Goal: Information Seeking & Learning: Learn about a topic

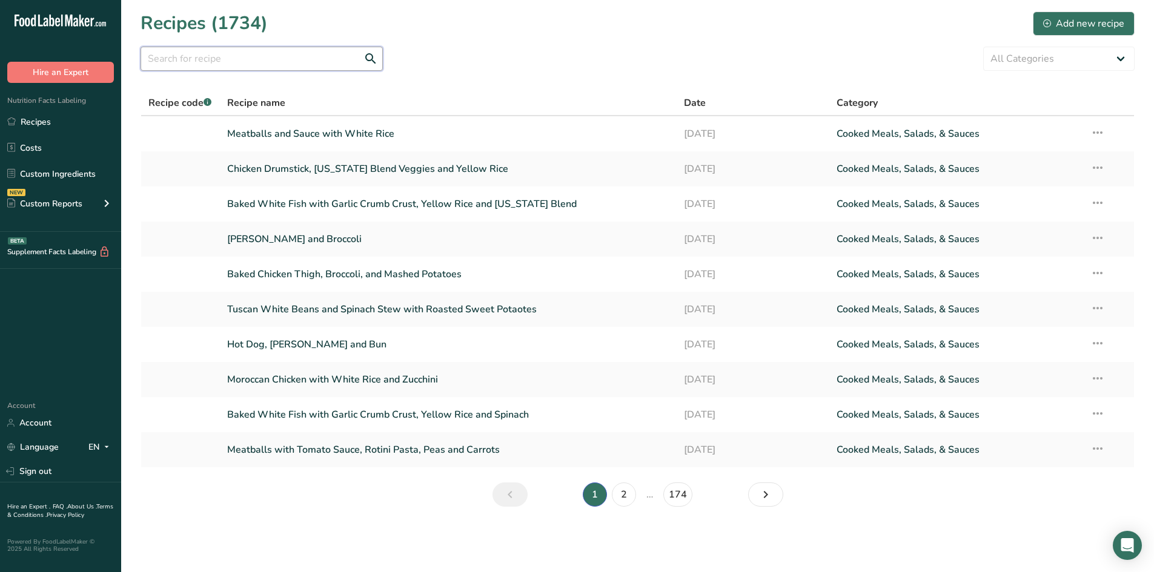
click at [269, 62] on input "text" at bounding box center [262, 59] width 242 height 24
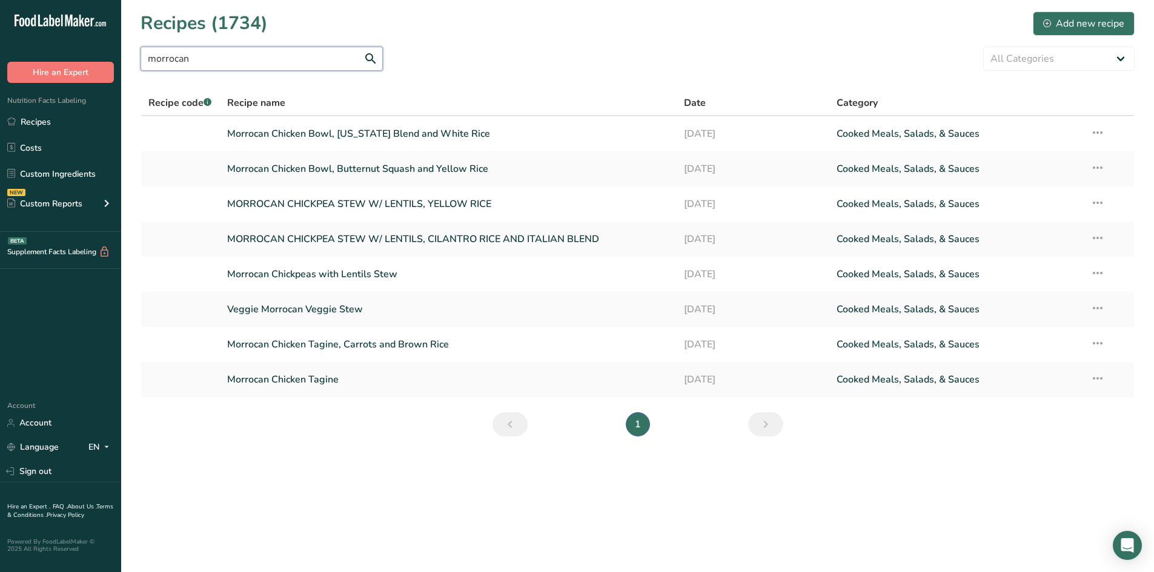
click at [169, 59] on input "morrocan" at bounding box center [262, 59] width 242 height 24
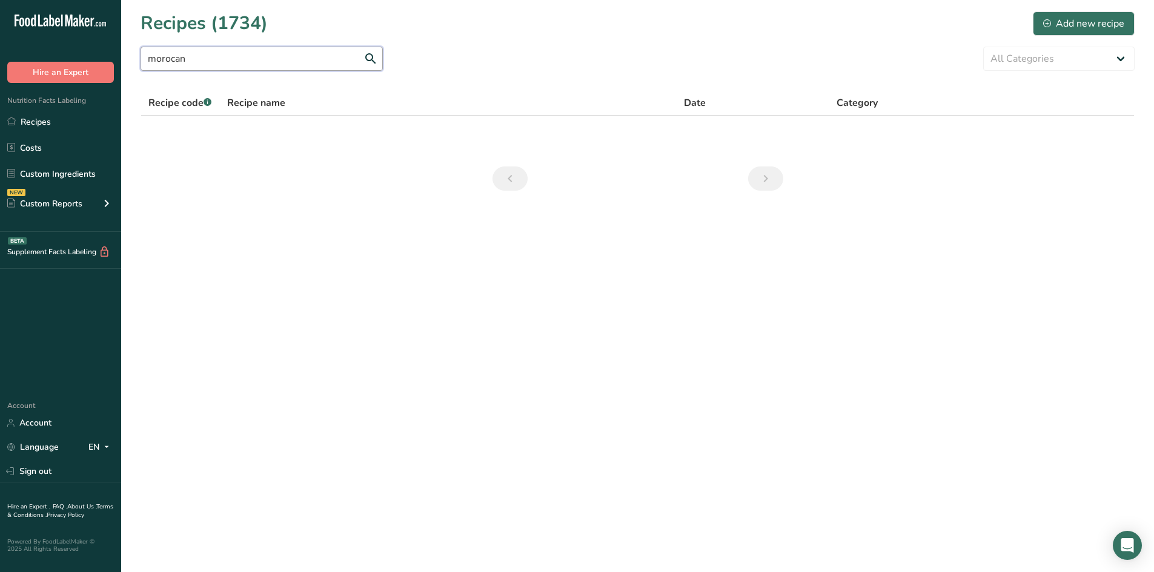
click at [200, 57] on input "morocan" at bounding box center [262, 59] width 242 height 24
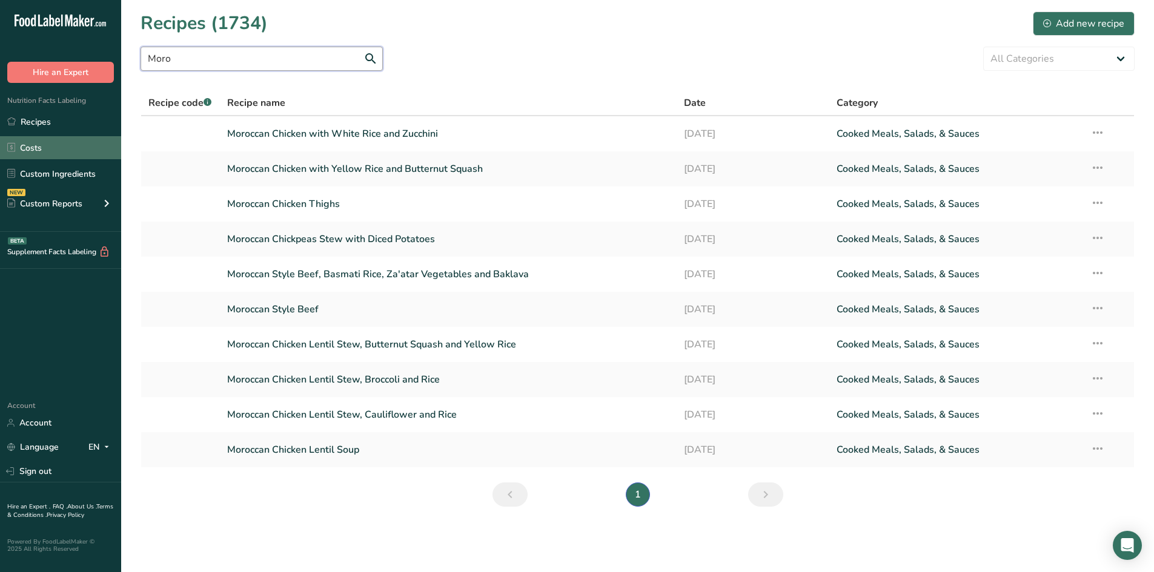
type input "Moro"
click at [334, 136] on link "Moroccan Chicken with White Rice and Zucchini" at bounding box center [448, 133] width 443 height 25
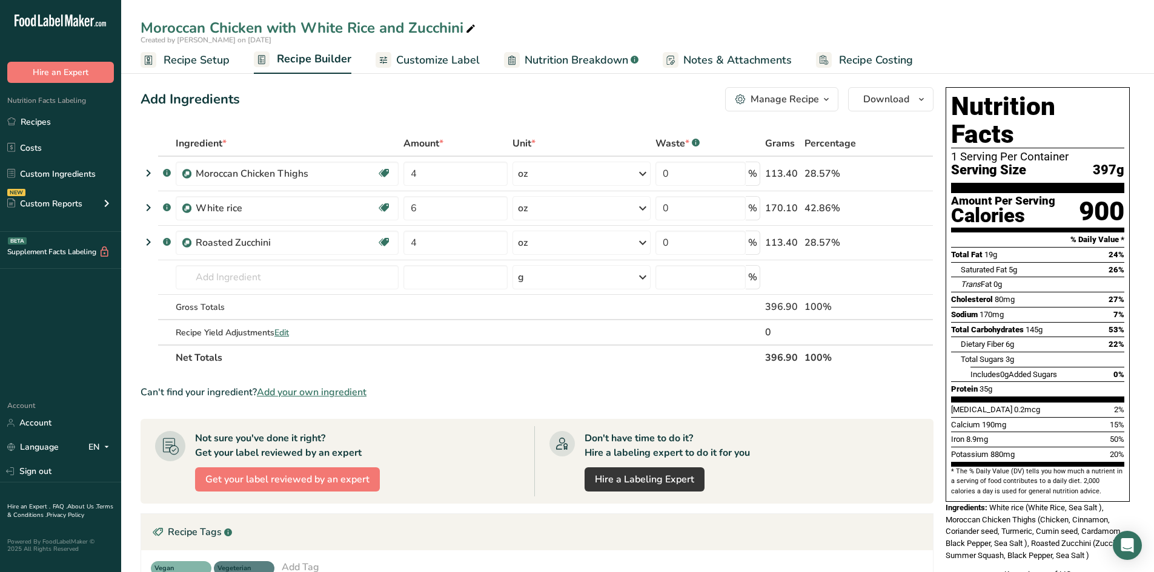
scroll to position [273, 0]
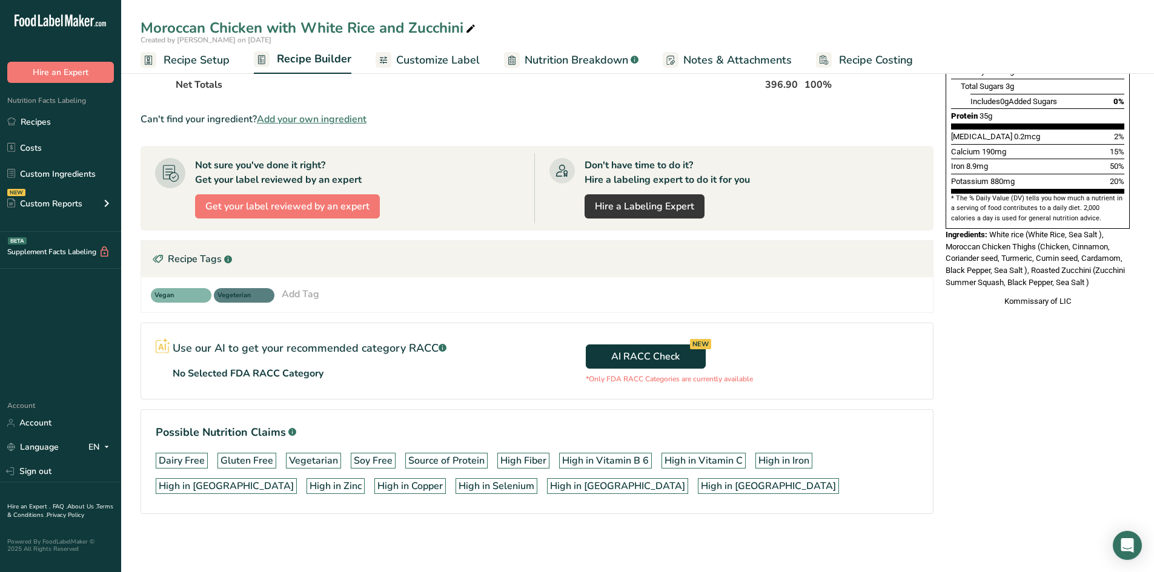
click at [255, 28] on div "Moroccan Chicken with White Rice and Zucchini" at bounding box center [309, 28] width 337 height 22
click at [255, 28] on input "Moroccan Chicken with White Rice and Zucchini" at bounding box center [638, 28] width 994 height 22
click at [326, 26] on div "Moroccan Chicken with White Rice and Zucchini" at bounding box center [309, 28] width 337 height 22
click at [326, 26] on input "Moroccan Chicken with White Rice and Zucchini" at bounding box center [638, 28] width 994 height 22
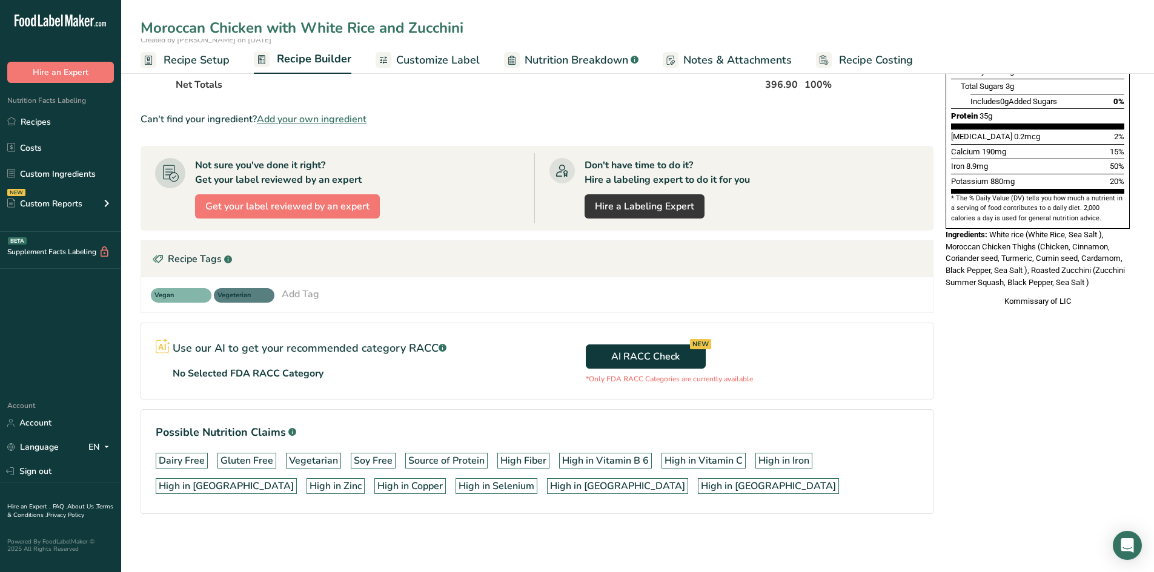
click at [326, 26] on input "Moroccan Chicken with White Rice and Zucchini" at bounding box center [638, 28] width 994 height 22
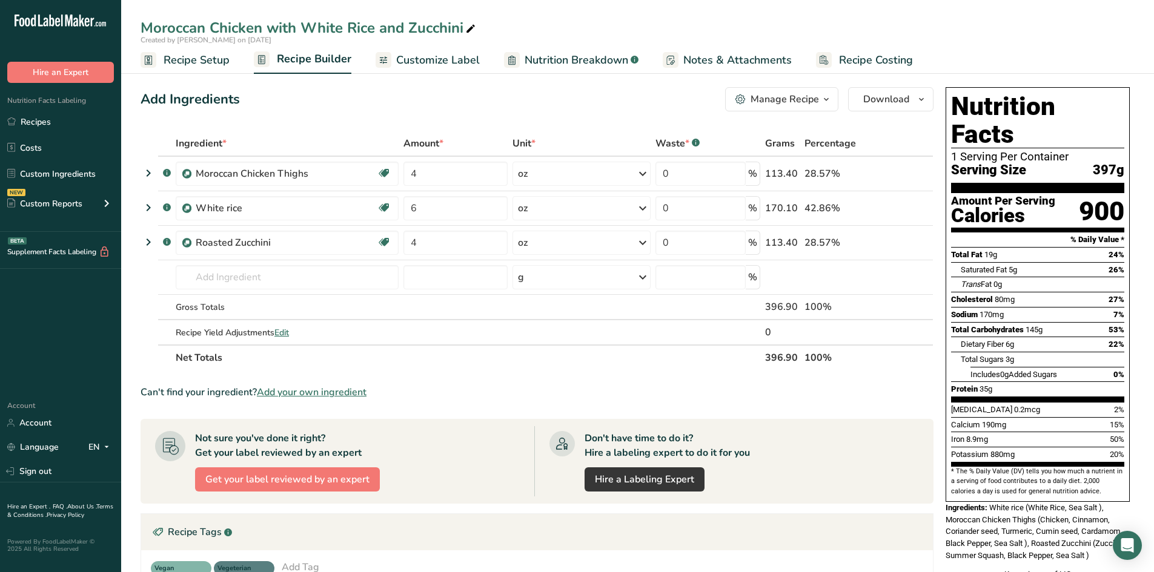
drag, startPoint x: 42, startPoint y: 124, endPoint x: 665, endPoint y: 34, distance: 629.6
click at [42, 124] on link "Recipes" at bounding box center [60, 121] width 121 height 23
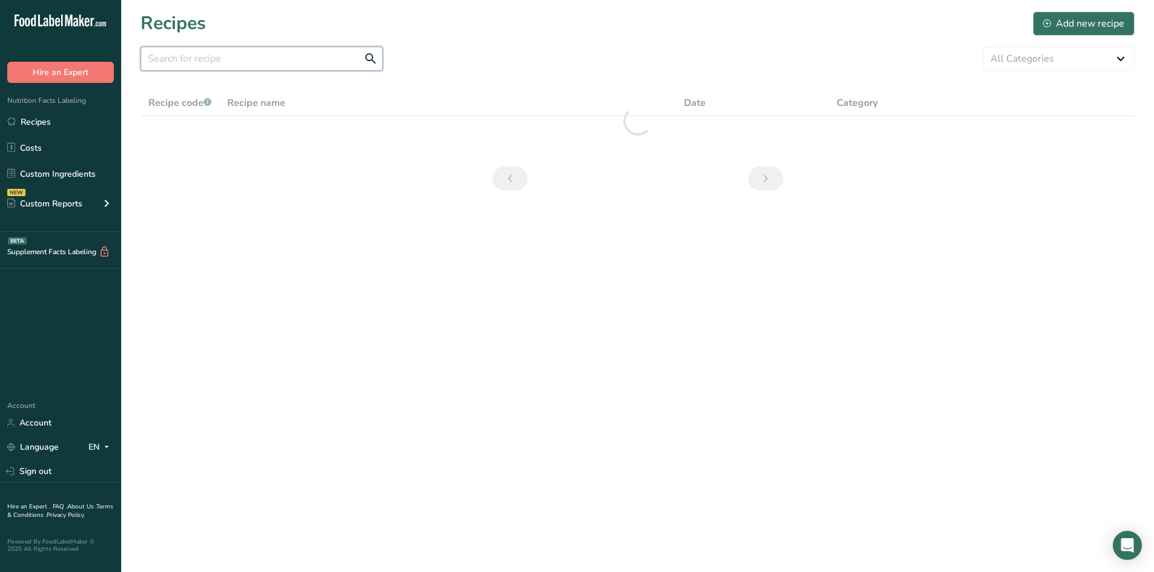
click at [265, 69] on input "text" at bounding box center [262, 59] width 242 height 24
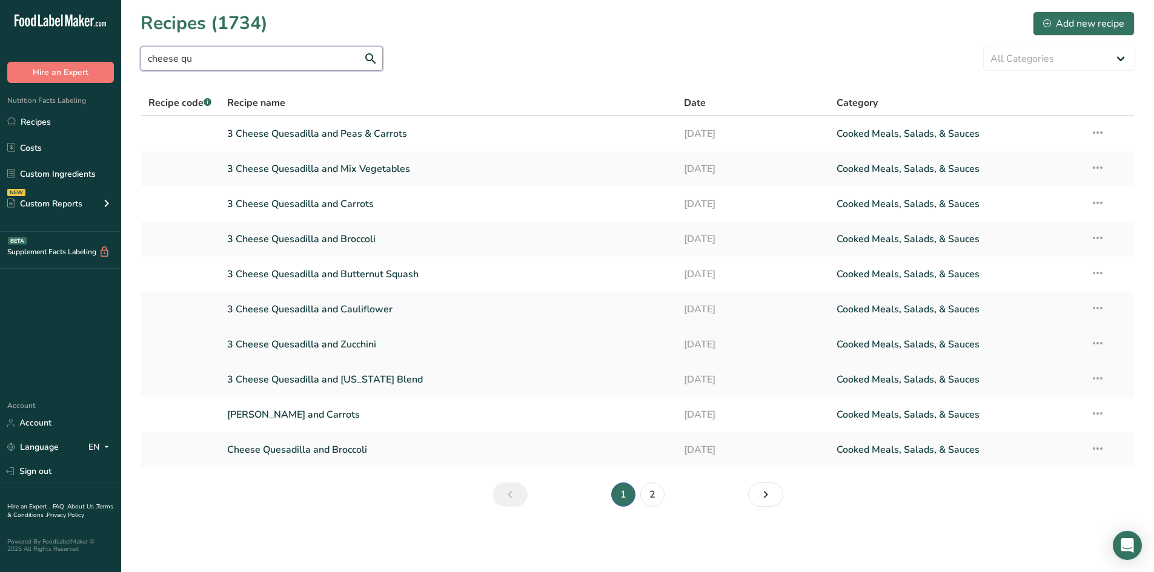
type input "cheese qu"
click at [383, 340] on link "3 Cheese Quesadilla and Zucchini" at bounding box center [448, 344] width 443 height 25
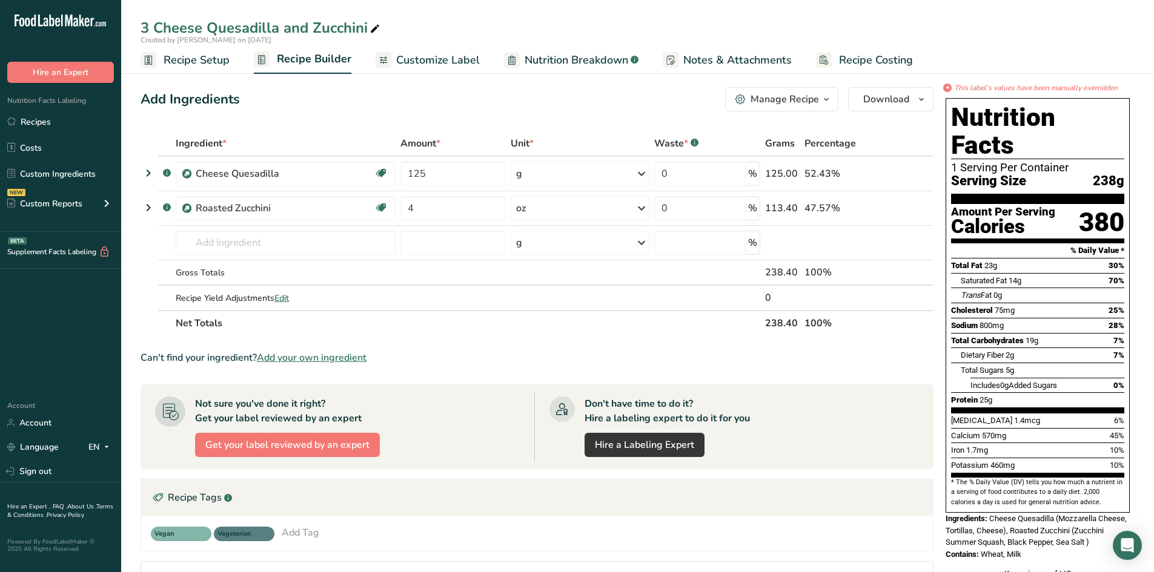
click at [247, 28] on div "3 Cheese Quesadilla and Zucchini" at bounding box center [262, 28] width 242 height 22
click at [247, 28] on input "3 Cheese Quesadilla and Zucchini" at bounding box center [638, 28] width 994 height 22
drag, startPoint x: 981, startPoint y: 524, endPoint x: 1019, endPoint y: 529, distance: 38.4
click at [1019, 550] on span "Wheat, Milk" at bounding box center [1000, 554] width 41 height 9
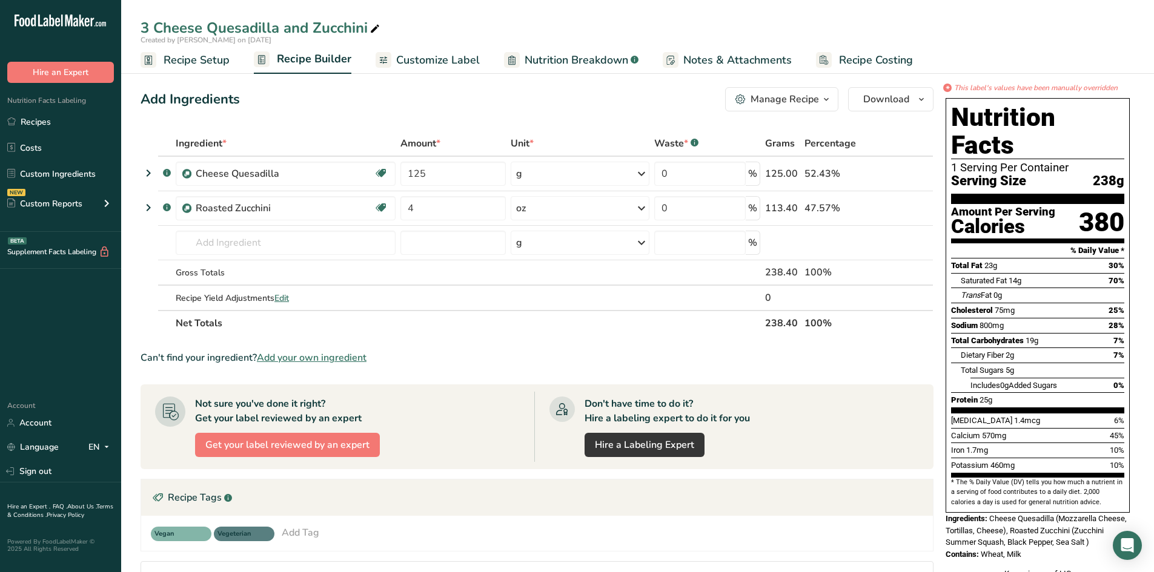
click at [1031, 549] on div "Contains: Wheat, Milk" at bounding box center [1037, 555] width 184 height 12
drag, startPoint x: 1029, startPoint y: 526, endPoint x: 994, endPoint y: 526, distance: 35.1
copy div "Wheat, Milk"
click at [32, 119] on link "Recipes" at bounding box center [60, 121] width 121 height 23
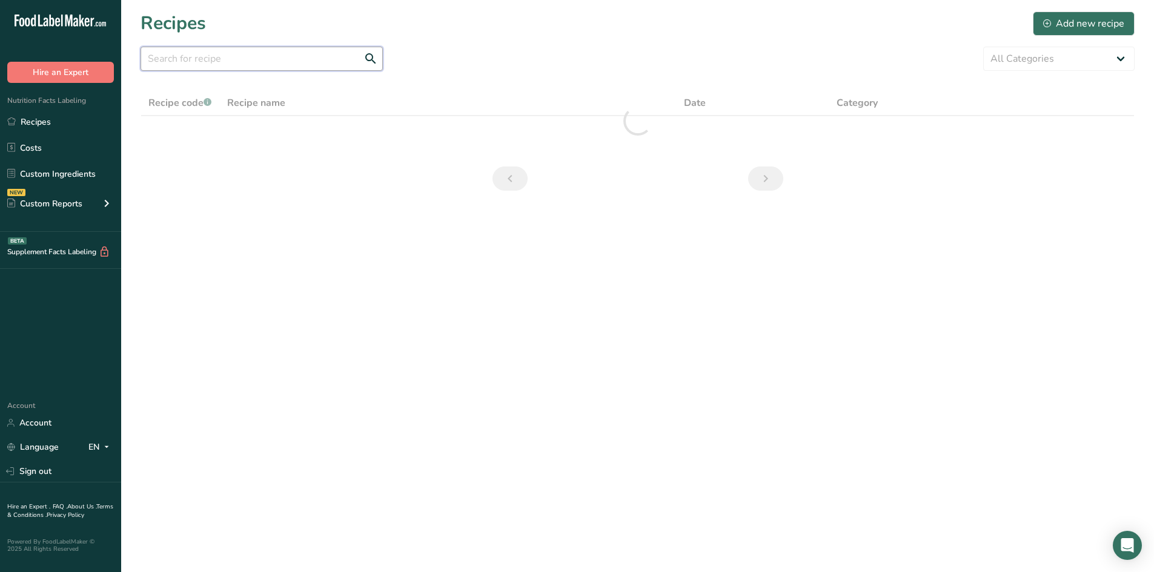
click at [275, 54] on input "text" at bounding box center [262, 59] width 242 height 24
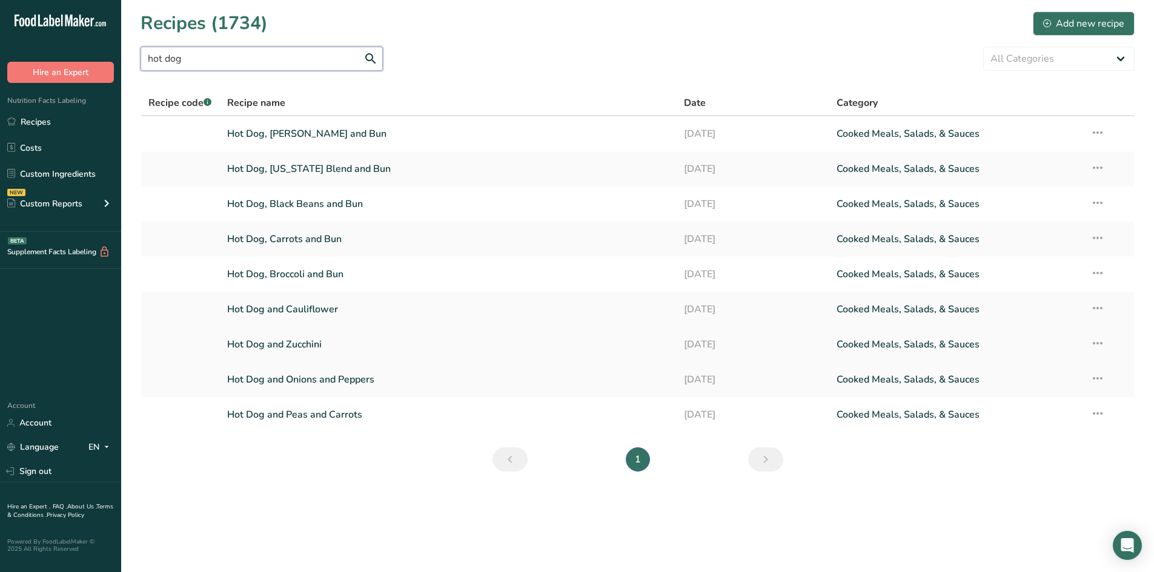
type input "hot dog"
click at [347, 353] on link "Hot Dog and Zucchini" at bounding box center [448, 344] width 443 height 25
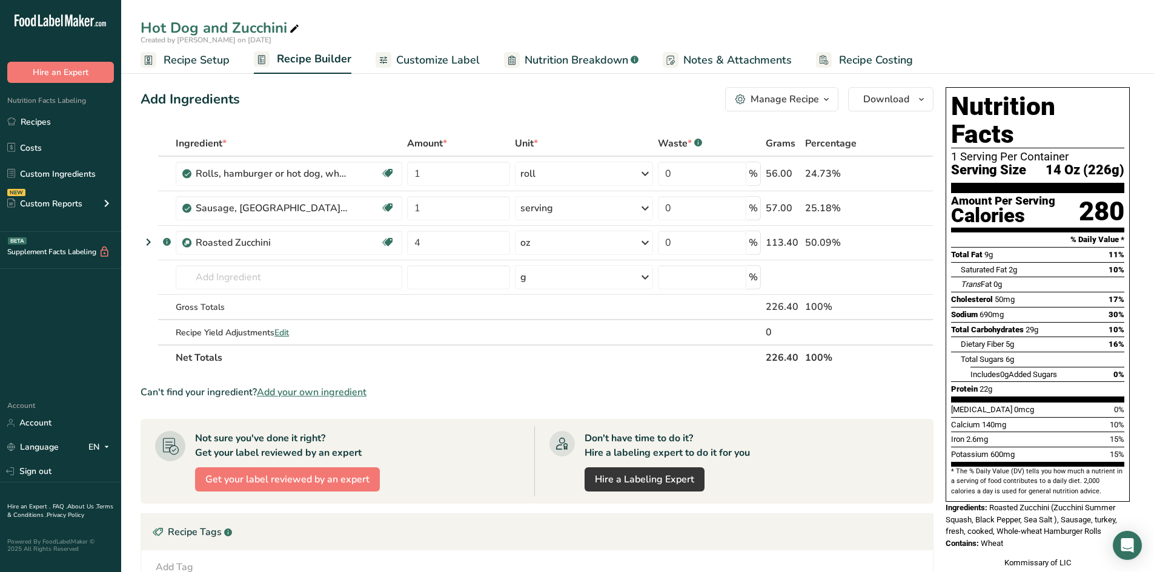
click at [232, 27] on div "Hot Dog and Zucchini" at bounding box center [221, 28] width 161 height 22
click at [232, 27] on input "Hot Dog and Zucchini" at bounding box center [638, 28] width 994 height 22
